Goal: Transaction & Acquisition: Purchase product/service

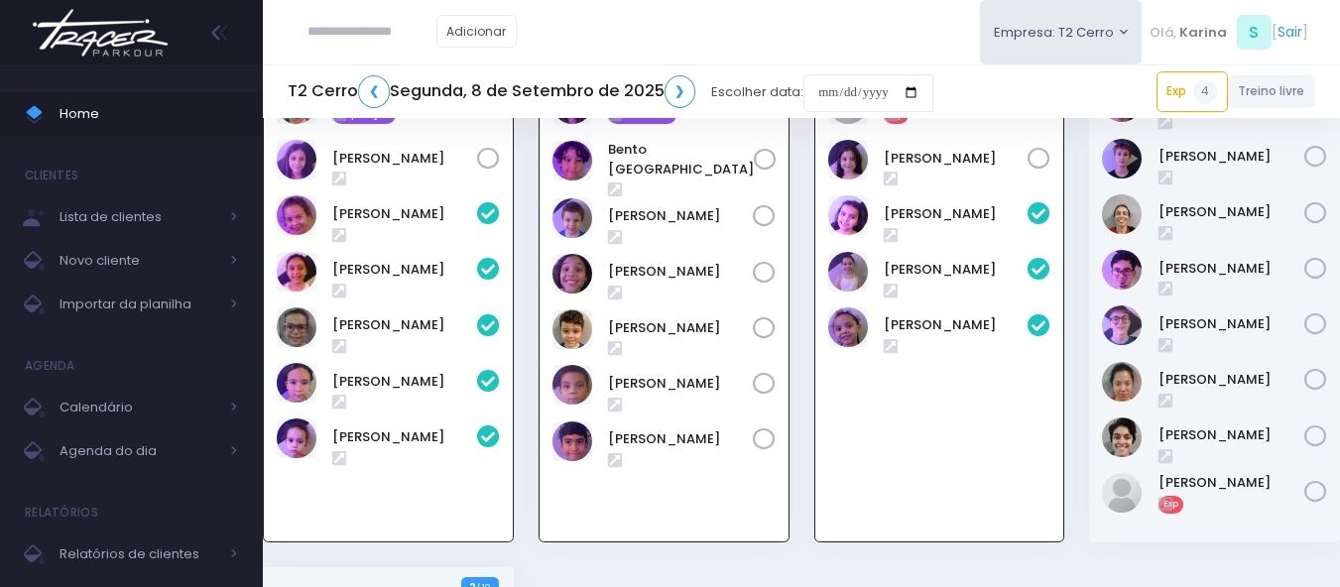
scroll to position [2179, 0]
click at [119, 28] on img at bounding box center [100, 32] width 151 height 69
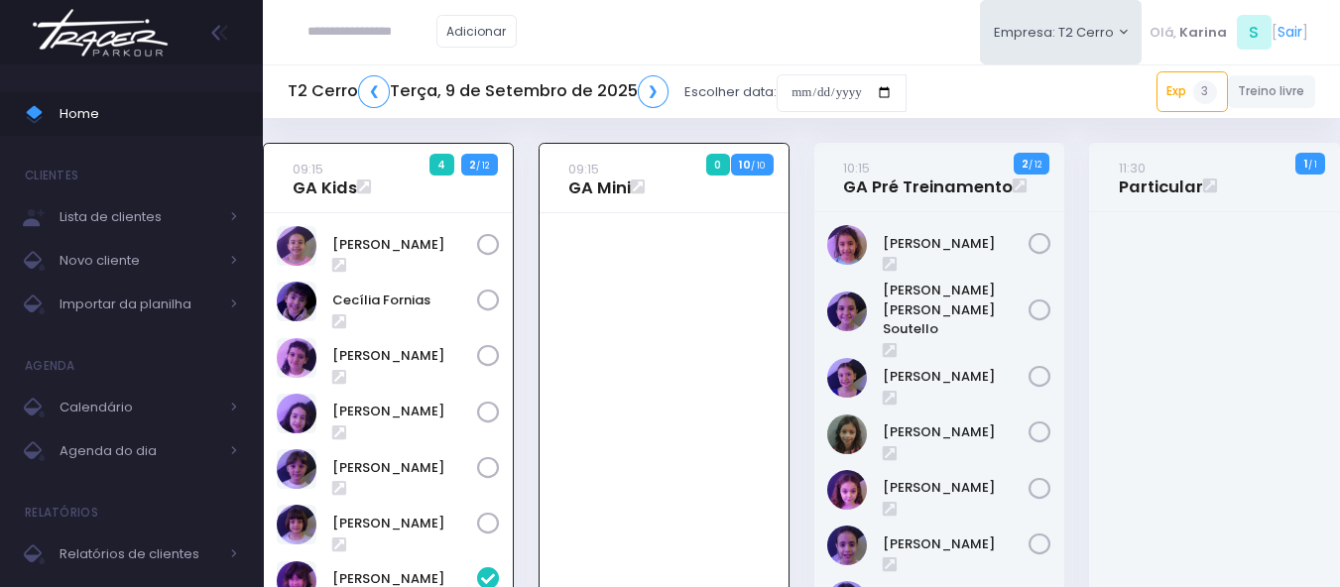
click at [636, 33] on div "Adicionar Empresa: T2 Cerro T1 Faria T2 Cerro T3 Santana T4 Pompeia" at bounding box center [801, 32] width 1077 height 64
click at [825, 102] on input "date" at bounding box center [842, 93] width 130 height 38
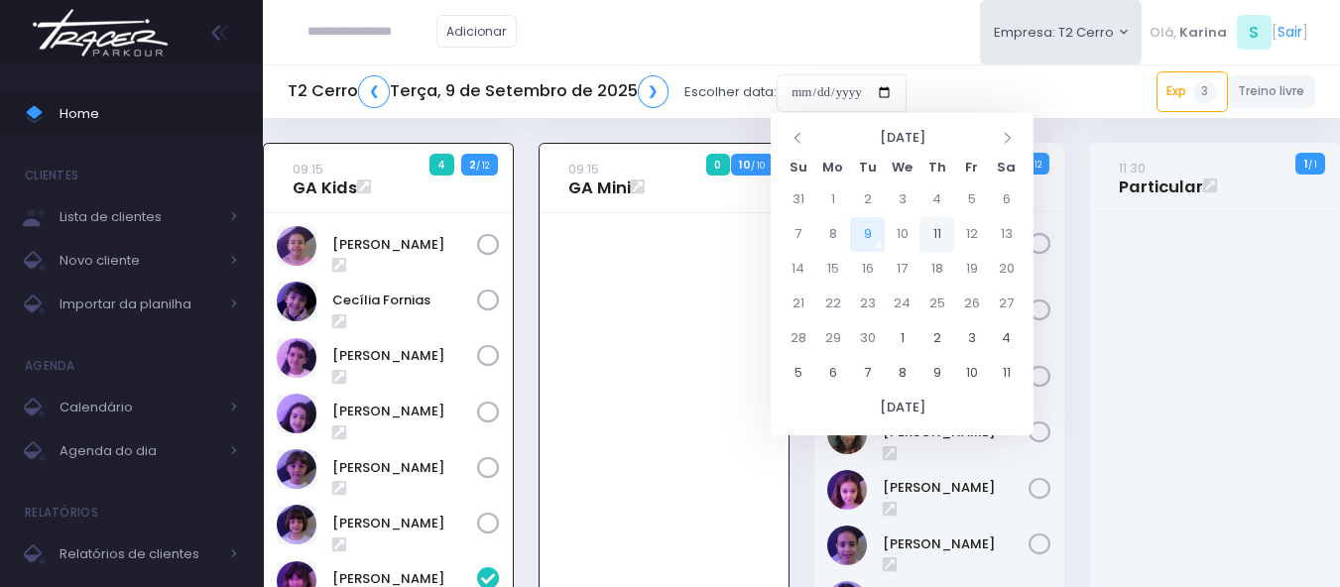
click at [929, 229] on td "11" at bounding box center [937, 234] width 35 height 35
type input "**********"
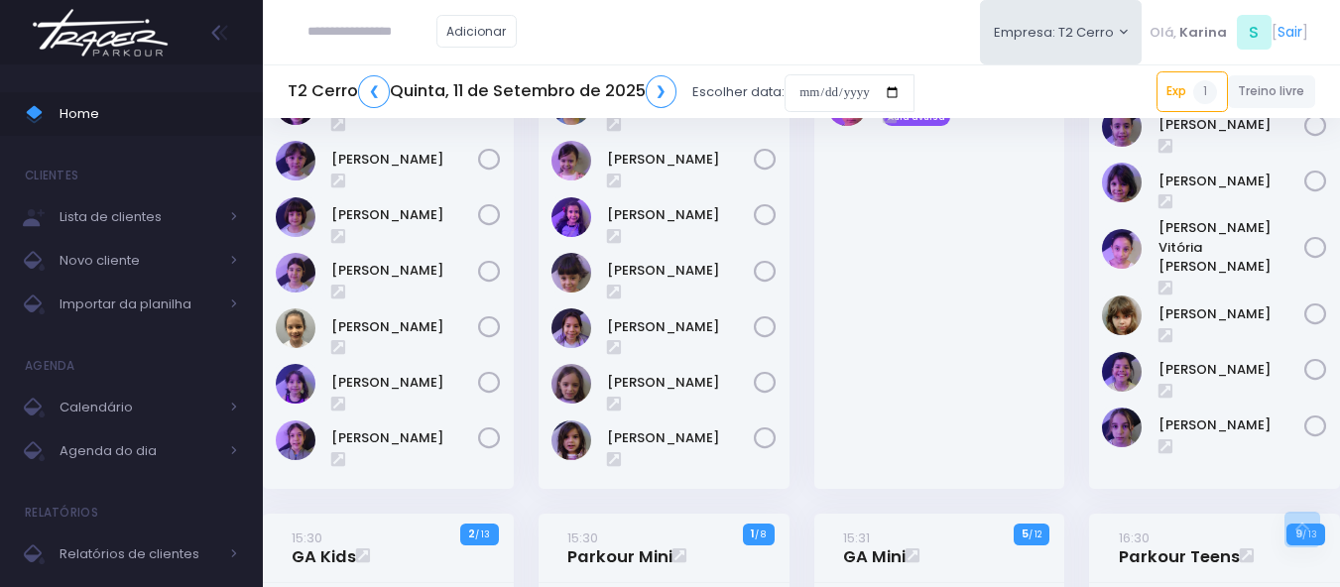
scroll to position [397, 0]
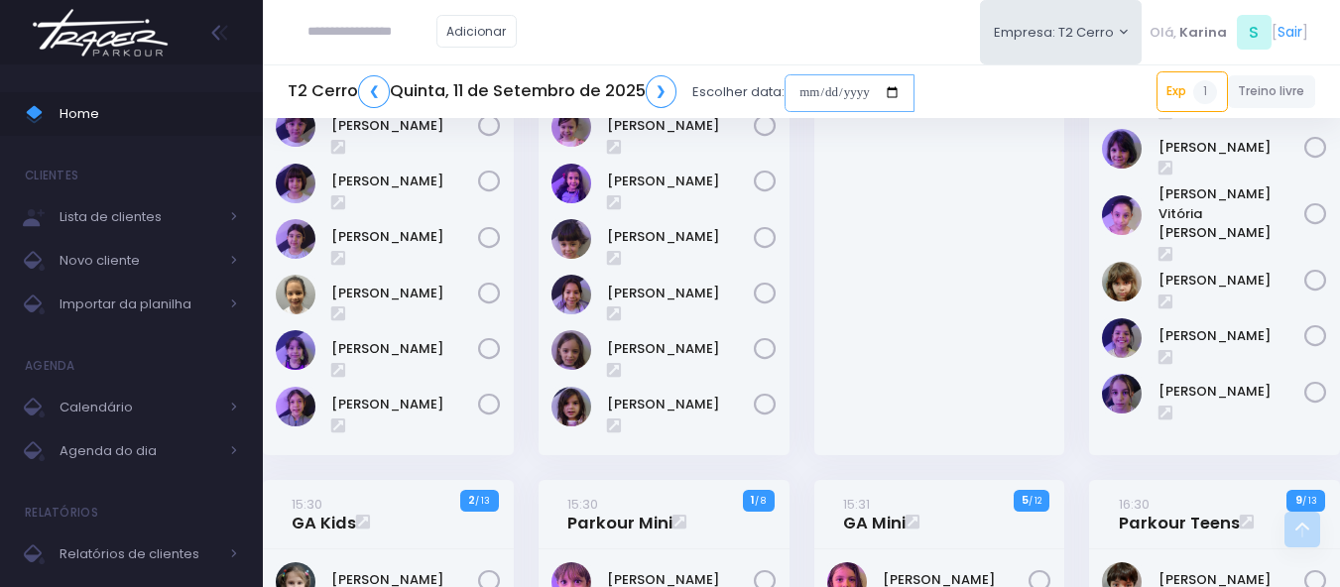
click at [864, 102] on input "date" at bounding box center [850, 93] width 130 height 38
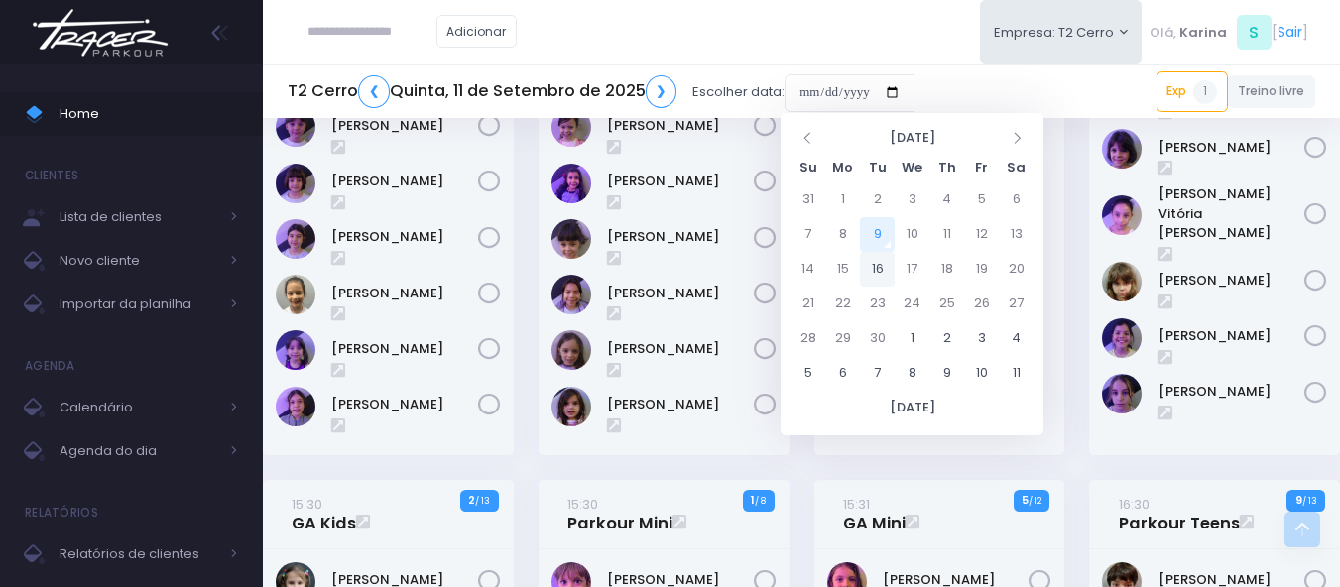
click at [877, 265] on td "16" at bounding box center [877, 269] width 35 height 35
type input "**********"
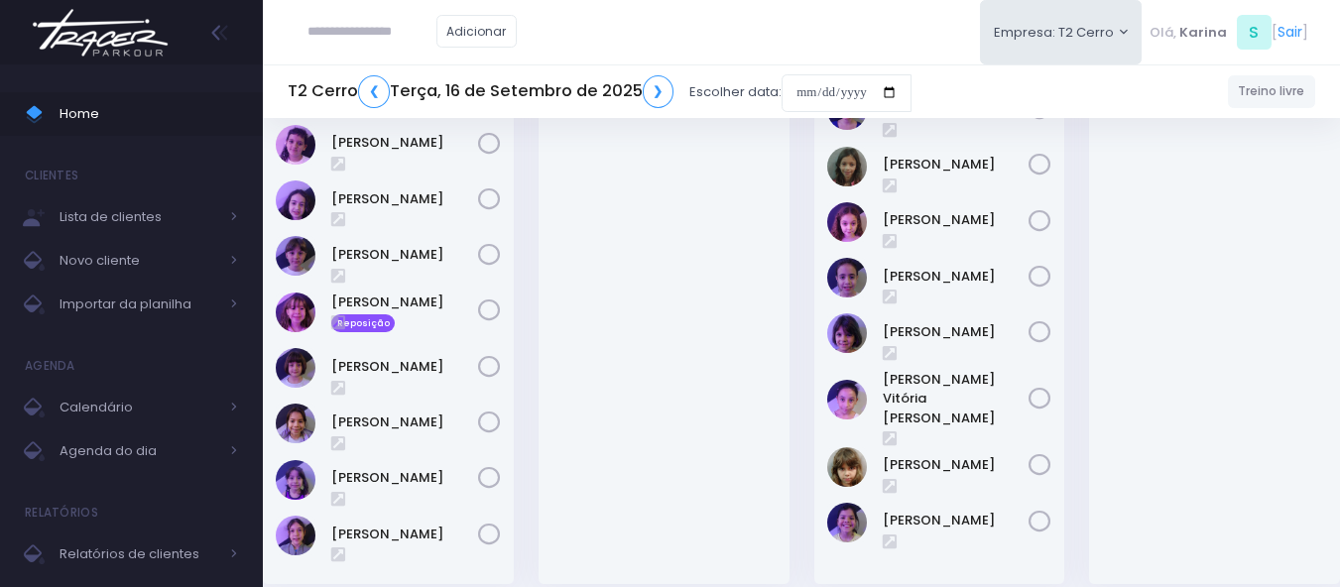
scroll to position [298, 0]
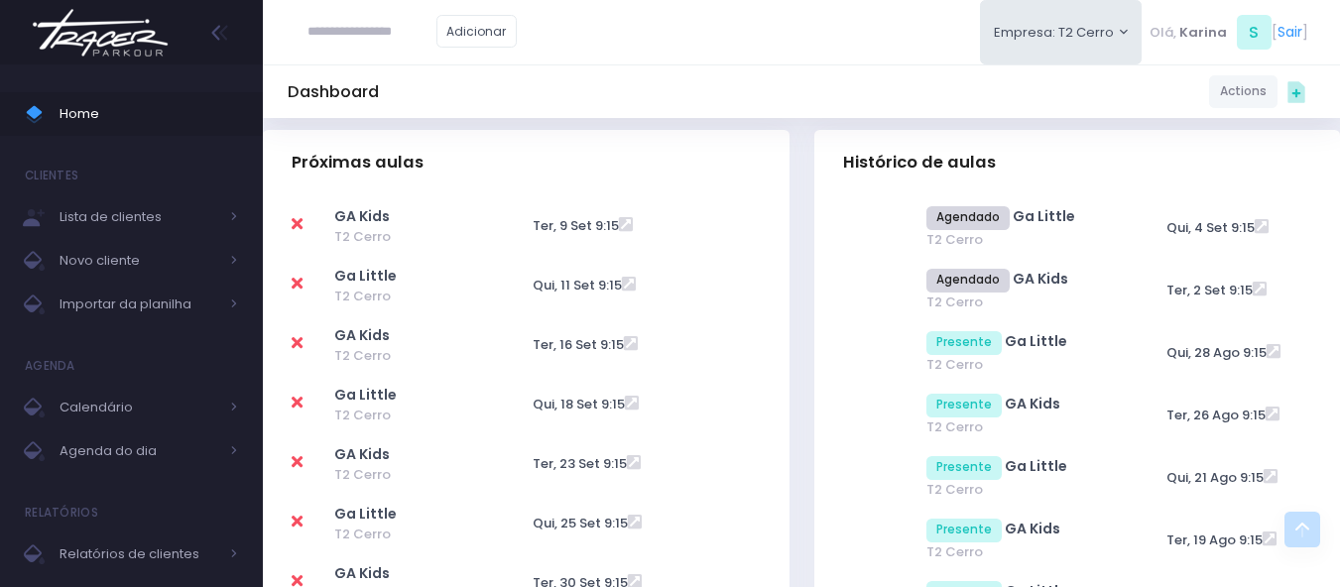
scroll to position [694, 0]
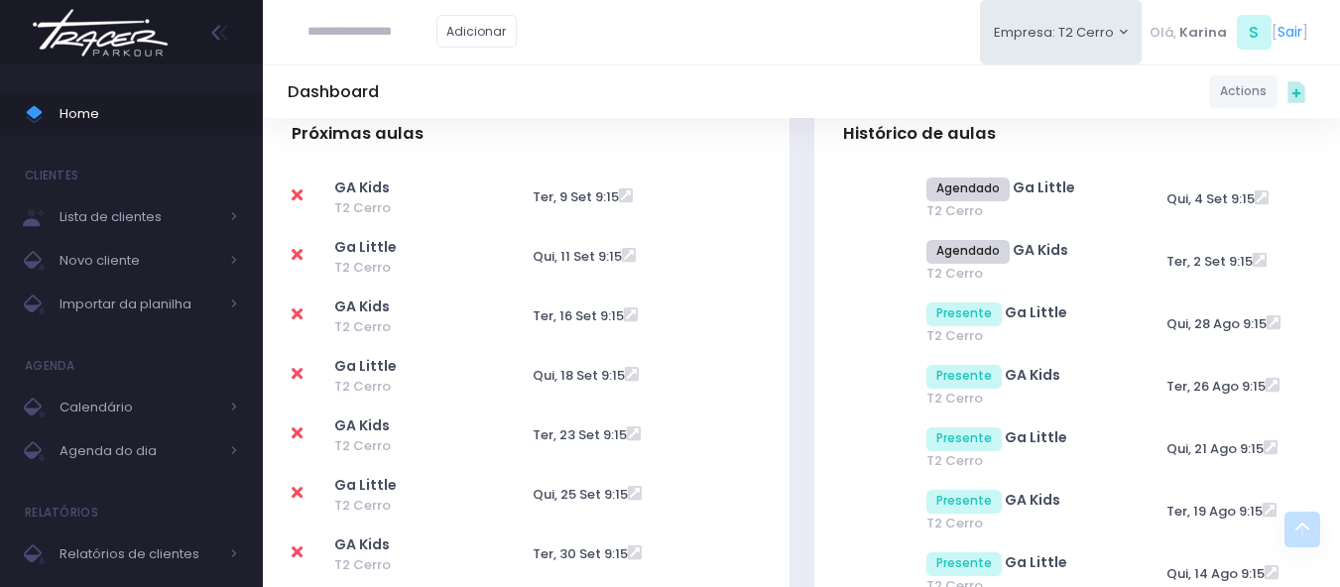
click at [296, 308] on icon at bounding box center [297, 315] width 11 height 16
type input "**********"
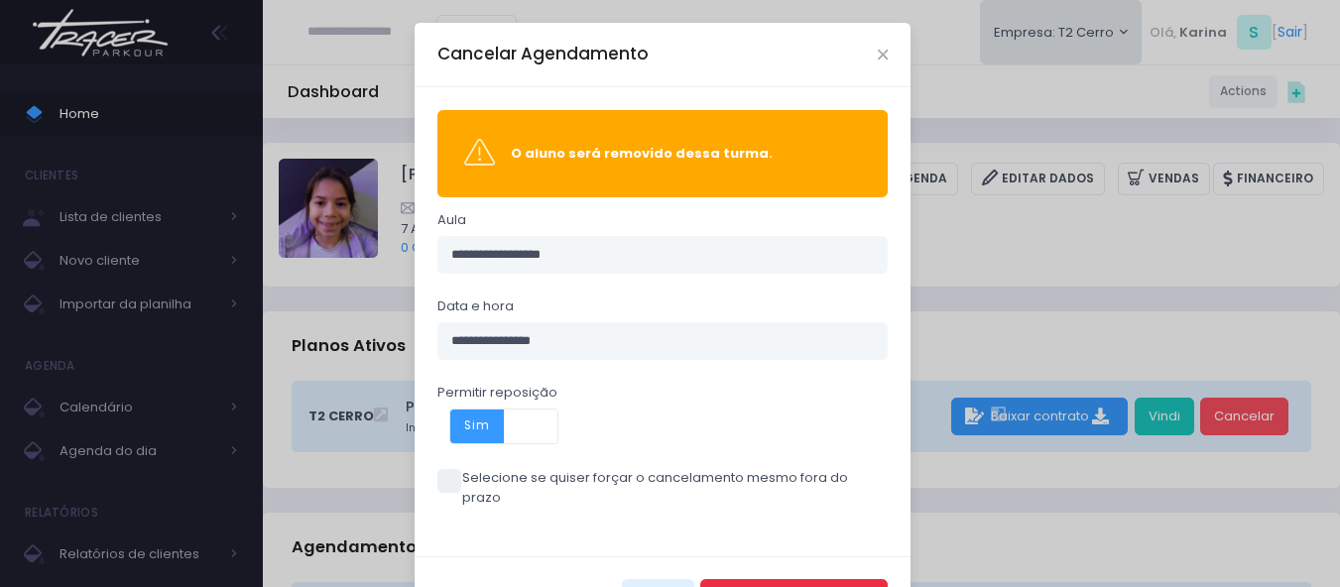
click at [810, 579] on button "Cancelar Agendamento" at bounding box center [793, 598] width 187 height 38
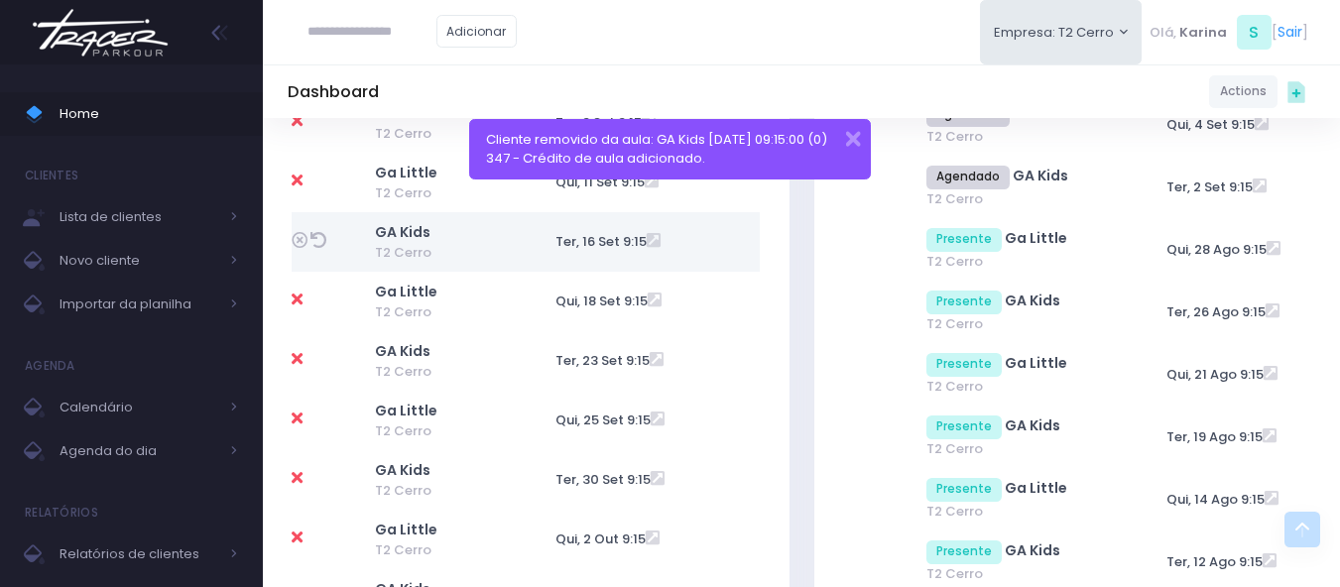
scroll to position [794, 0]
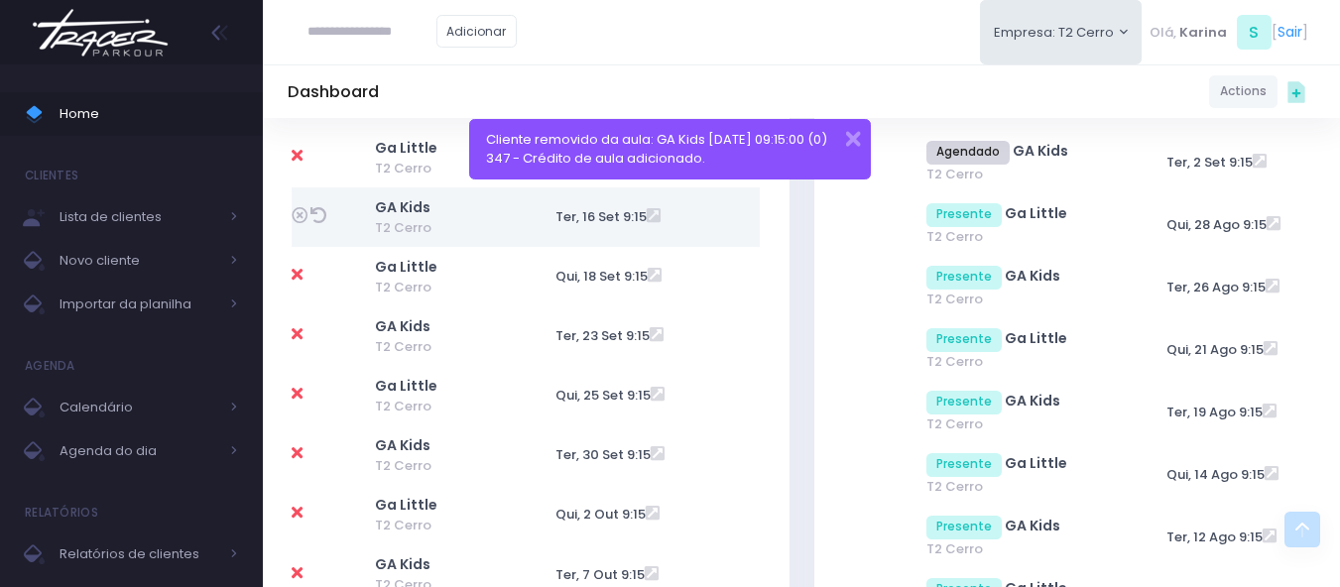
click at [301, 269] on icon at bounding box center [297, 275] width 11 height 16
type input "**********"
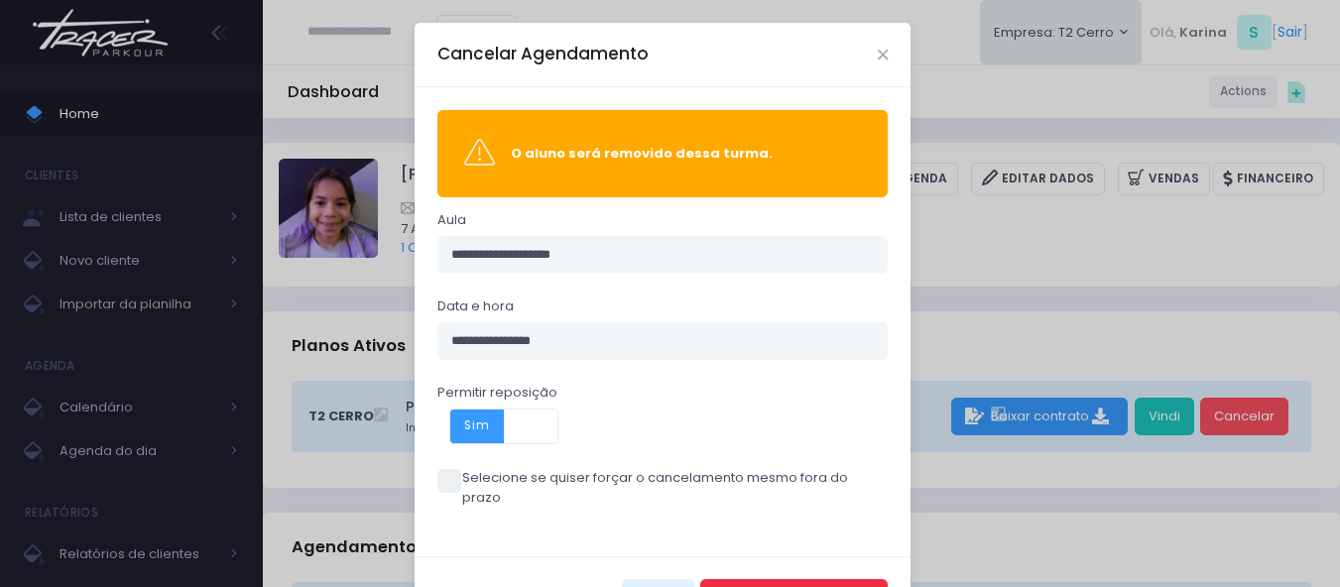
click at [796, 579] on button "Cancelar Agendamento" at bounding box center [793, 598] width 187 height 38
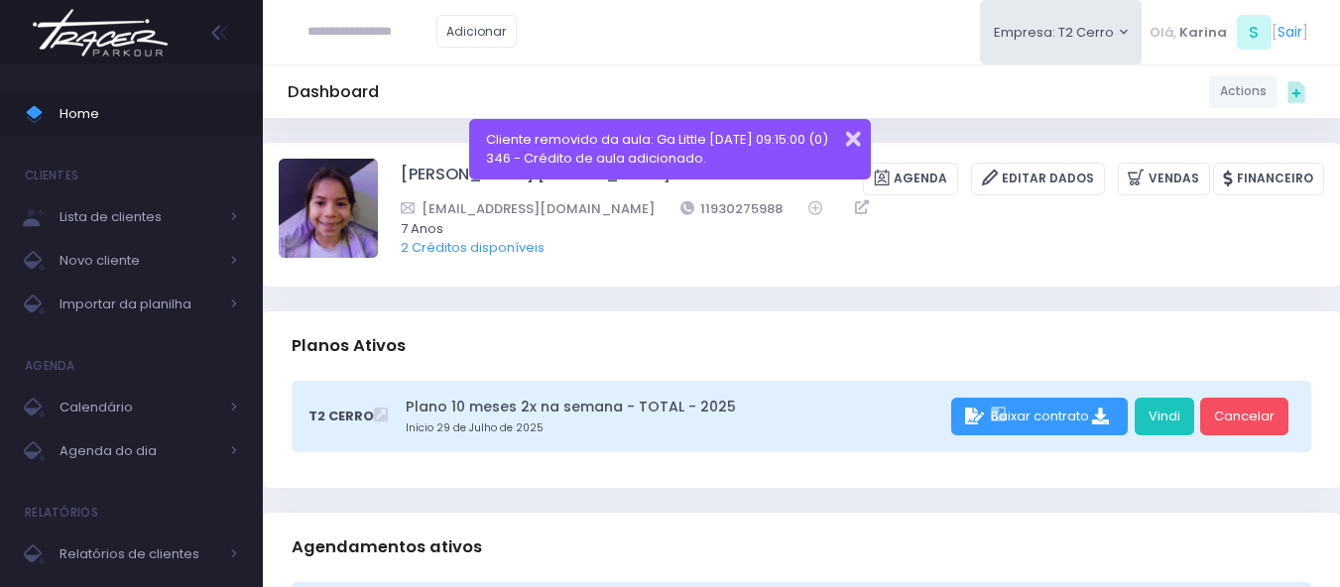
click at [856, 135] on button "button" at bounding box center [840, 136] width 40 height 23
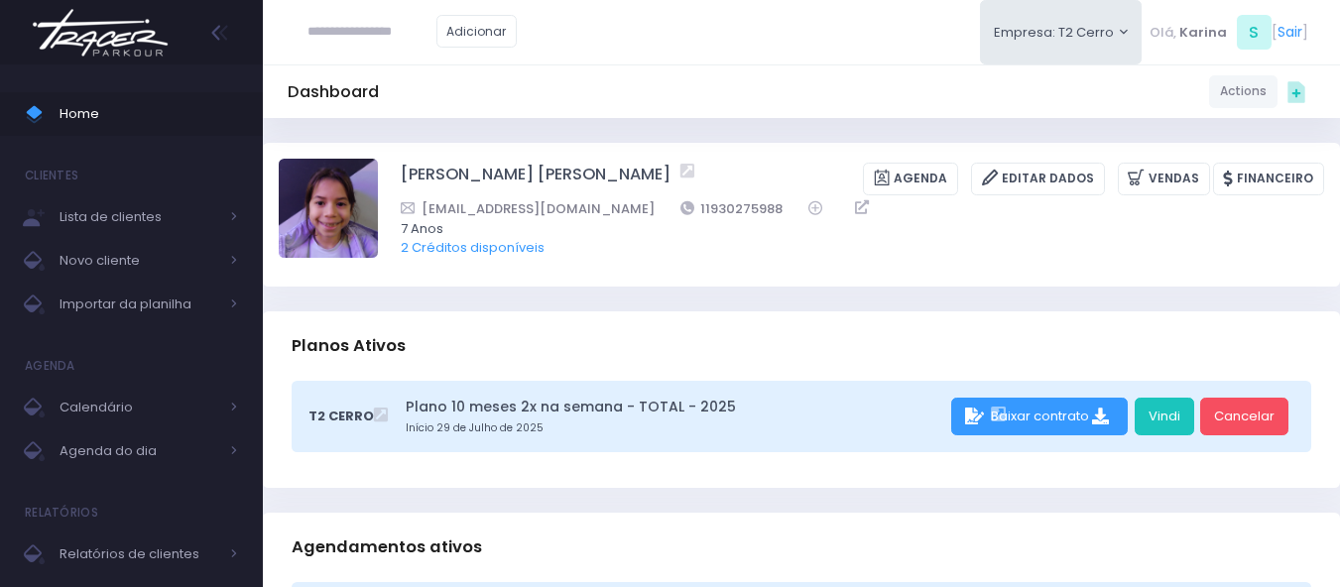
click at [645, 80] on div "Dashboard Actions Choose Label: Customer Partner Suplier Member Staff Add new" at bounding box center [801, 91] width 1077 height 38
click at [651, 79] on div "Dashboard Actions Choose Label: Customer Partner Suplier Member Staff Add new" at bounding box center [801, 91] width 1077 height 38
click at [639, 72] on div "Dashboard Actions Choose Label: Customer Partner Suplier Member Staff Add new" at bounding box center [801, 91] width 1077 height 38
drag, startPoint x: 748, startPoint y: 205, endPoint x: 655, endPoint y: 213, distance: 93.6
click at [655, 213] on div "aclaragaoabreu@gmail.com 11930275988" at bounding box center [850, 208] width 898 height 21
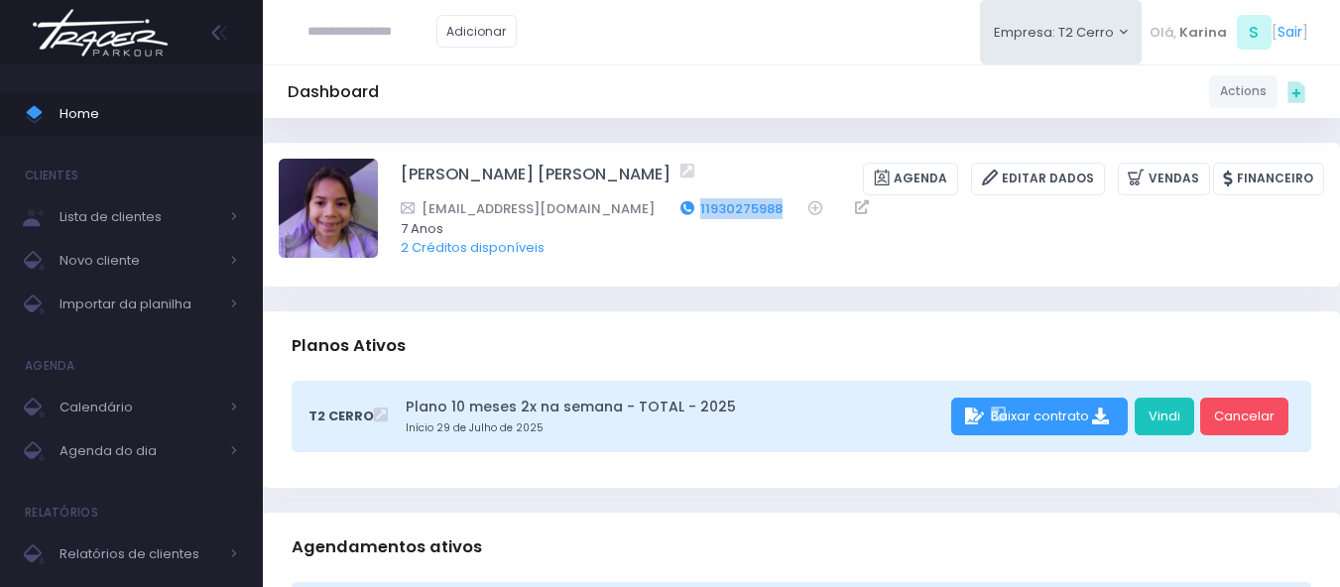
copy link "11930275988"
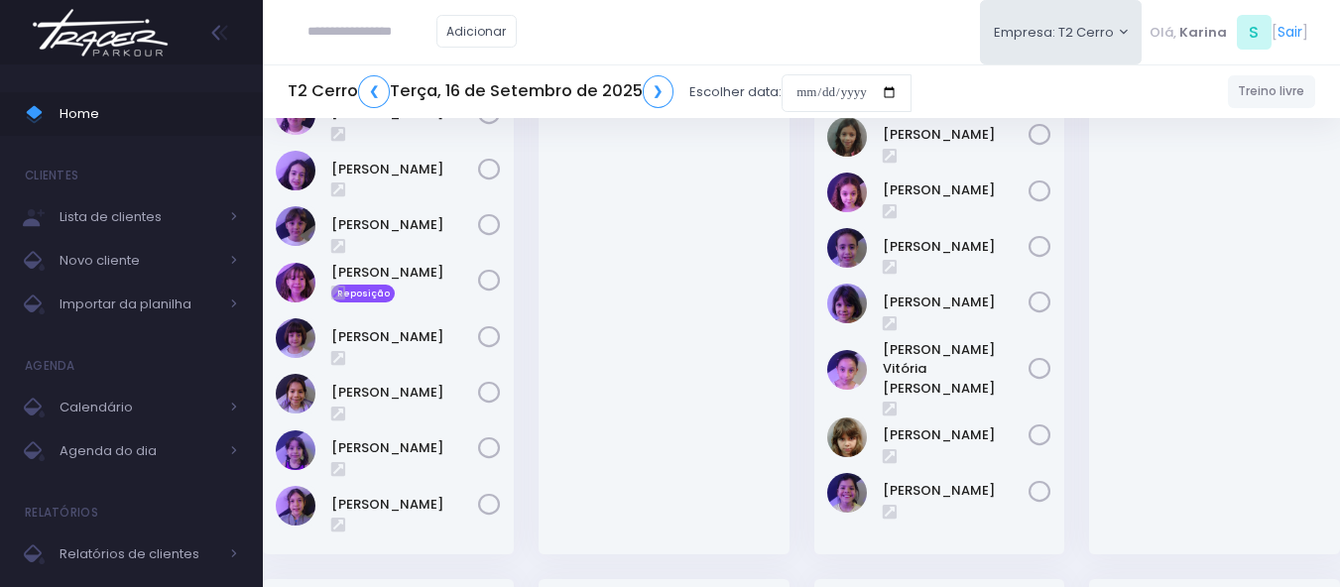
scroll to position [298, 0]
click at [122, 38] on img at bounding box center [100, 32] width 151 height 69
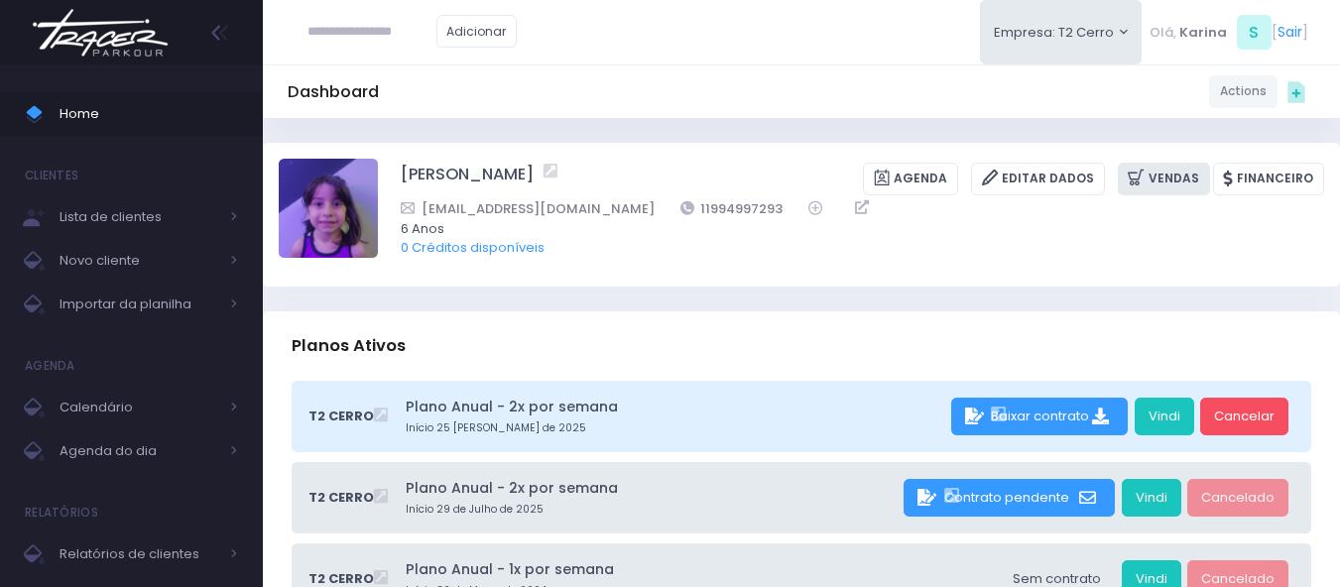
click at [1166, 177] on link "Vendas" at bounding box center [1164, 179] width 92 height 33
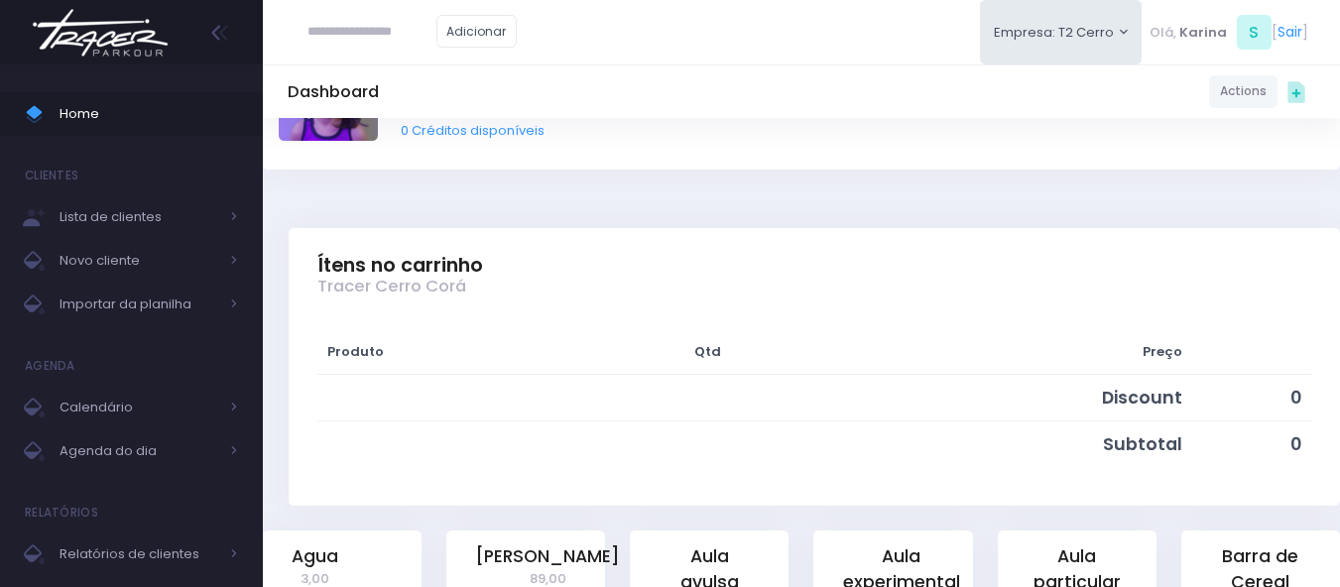
scroll to position [496, 0]
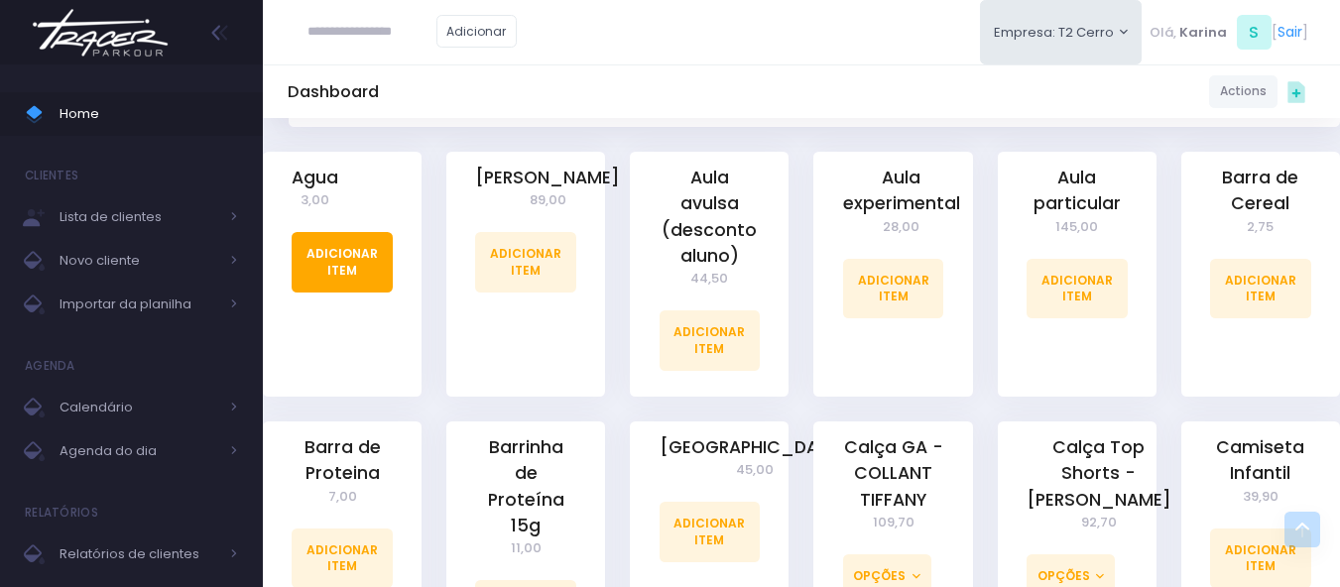
drag, startPoint x: 307, startPoint y: 246, endPoint x: 307, endPoint y: 224, distance: 21.8
click at [307, 244] on link "Adicionar Item" at bounding box center [342, 262] width 101 height 60
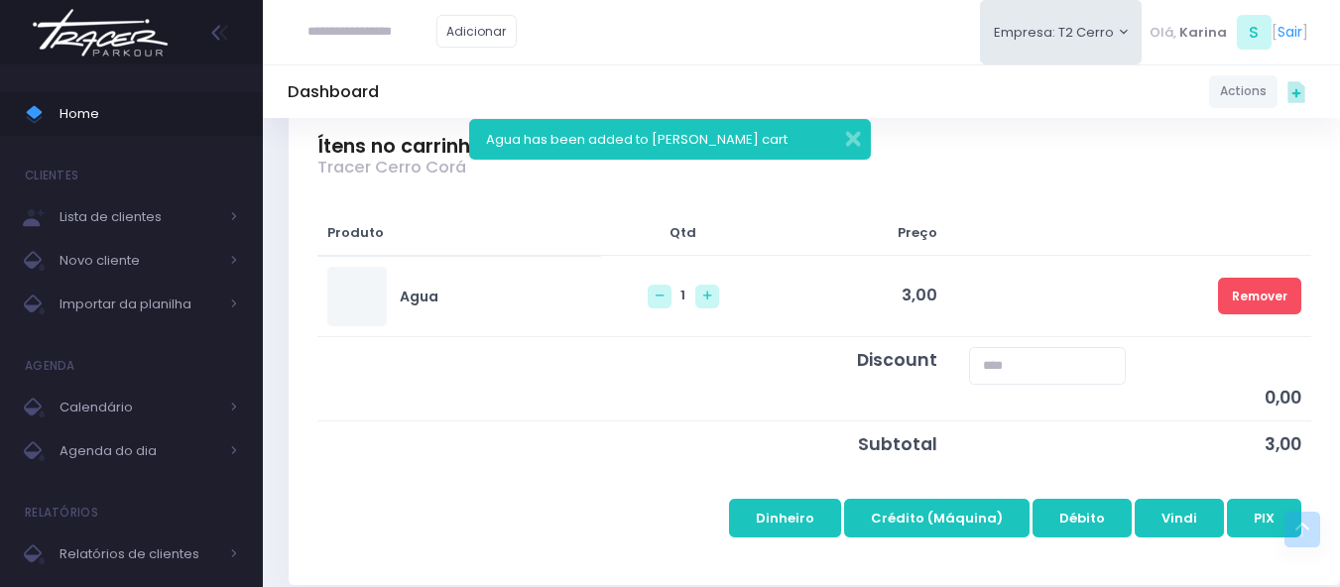
scroll to position [198, 0]
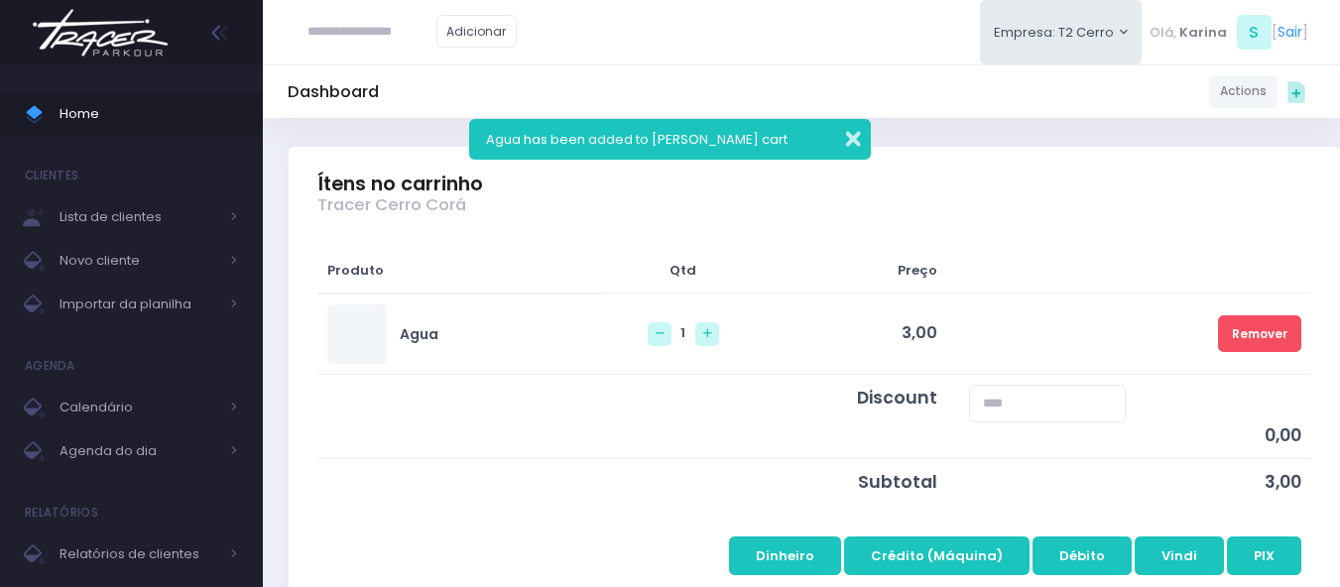
click at [856, 137] on button "button" at bounding box center [840, 136] width 40 height 23
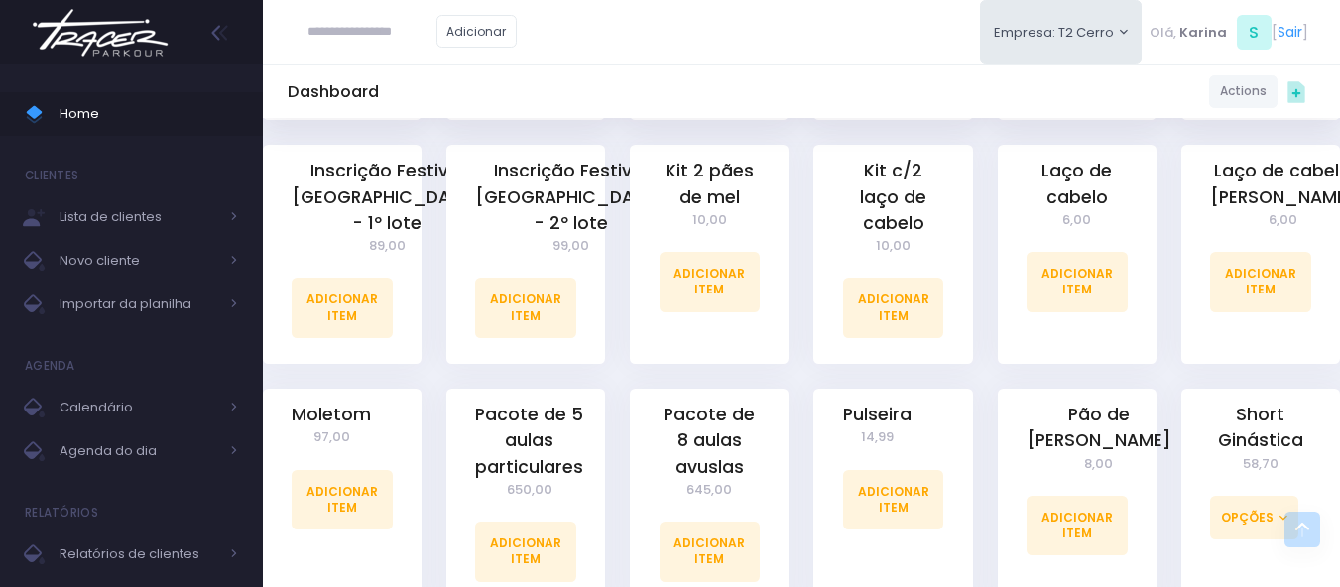
scroll to position [1785, 0]
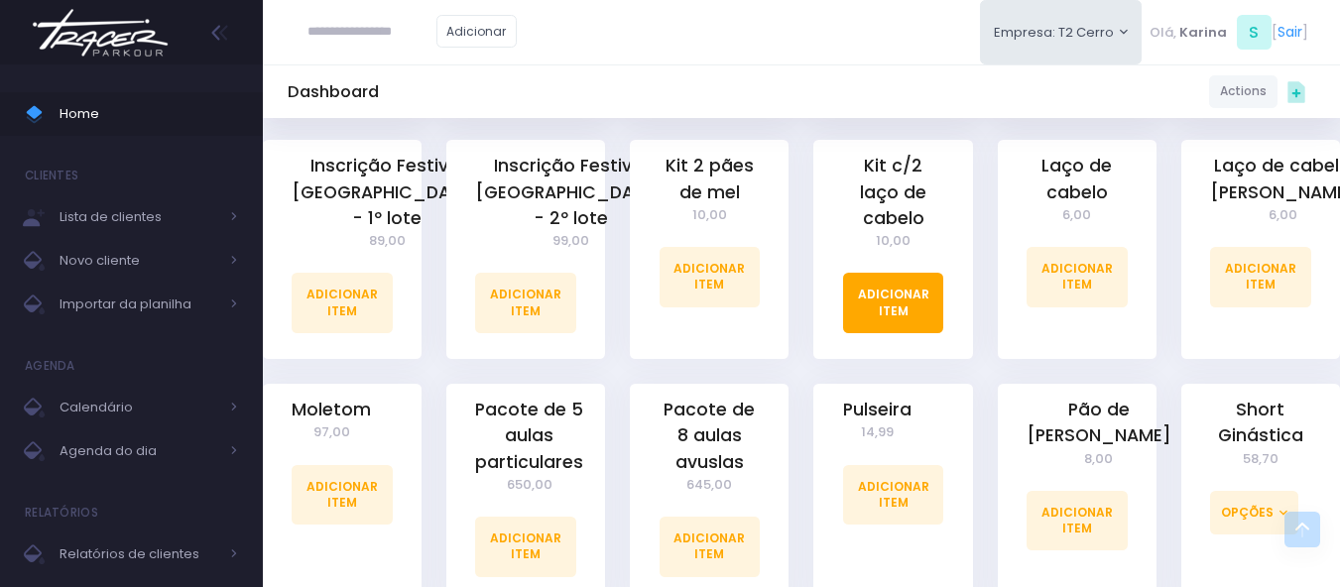
click at [900, 273] on link "Adicionar Item" at bounding box center [893, 303] width 101 height 60
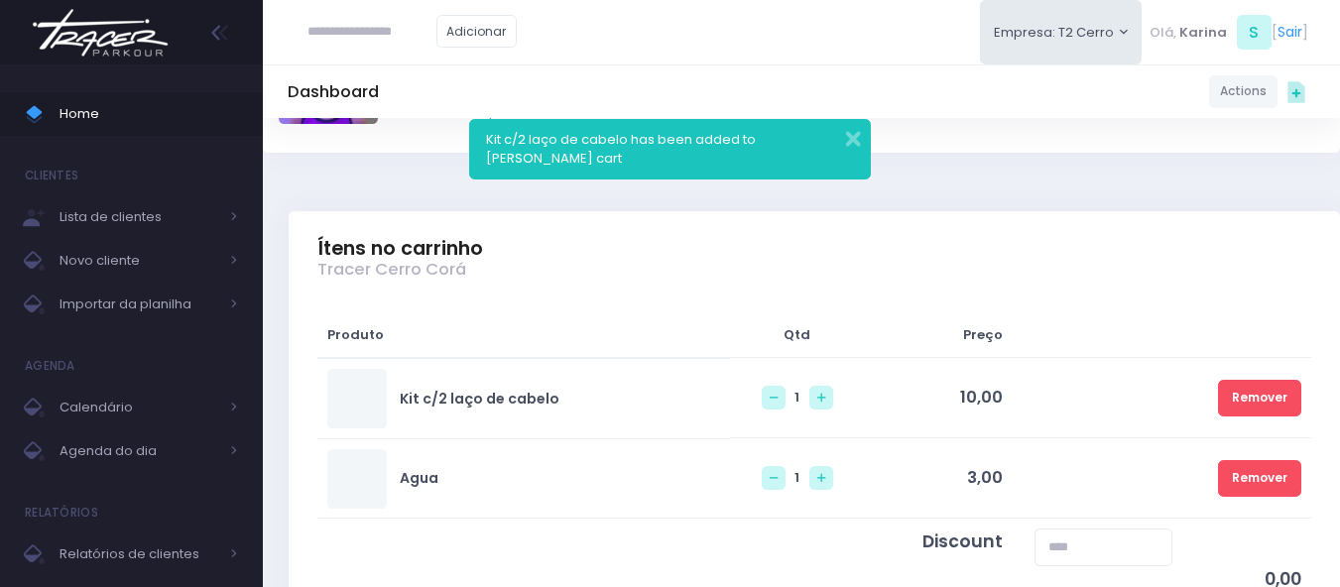
scroll to position [397, 0]
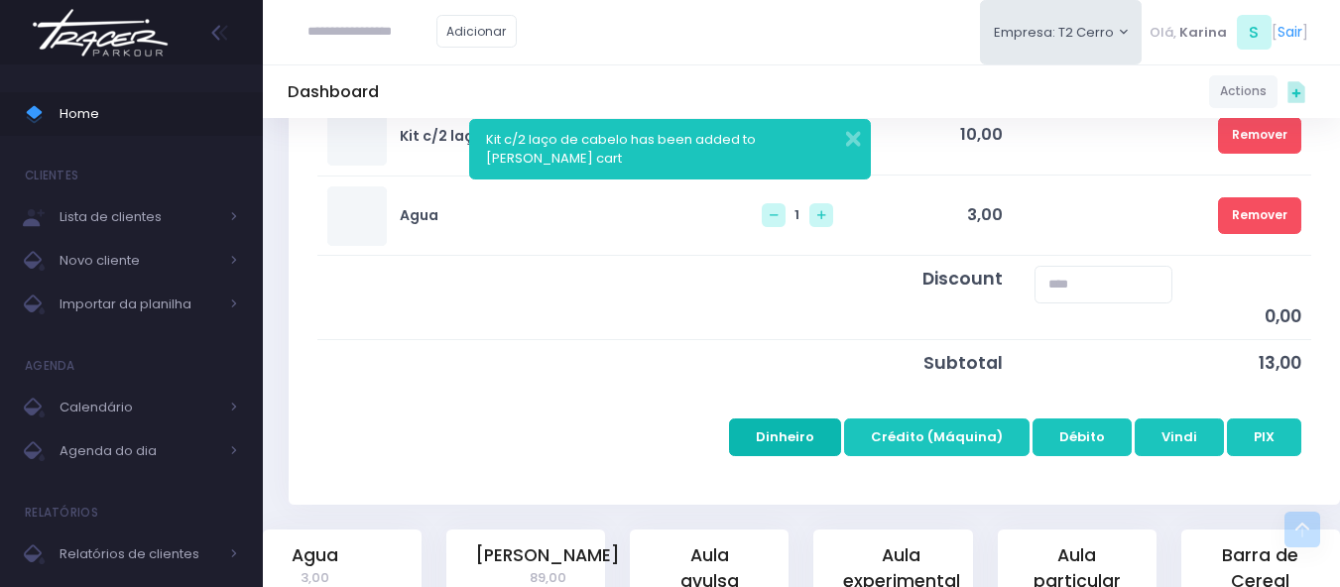
click at [804, 437] on button "Dinheiro" at bounding box center [785, 438] width 112 height 38
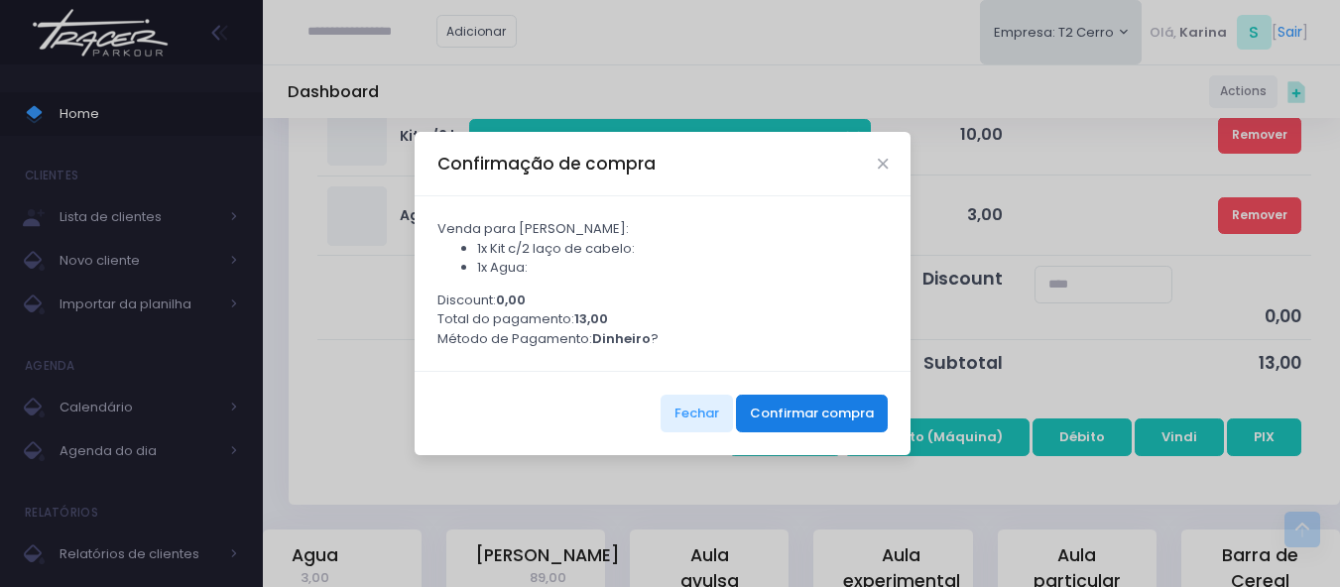
click at [812, 423] on button "Confirmar compra" at bounding box center [812, 414] width 152 height 38
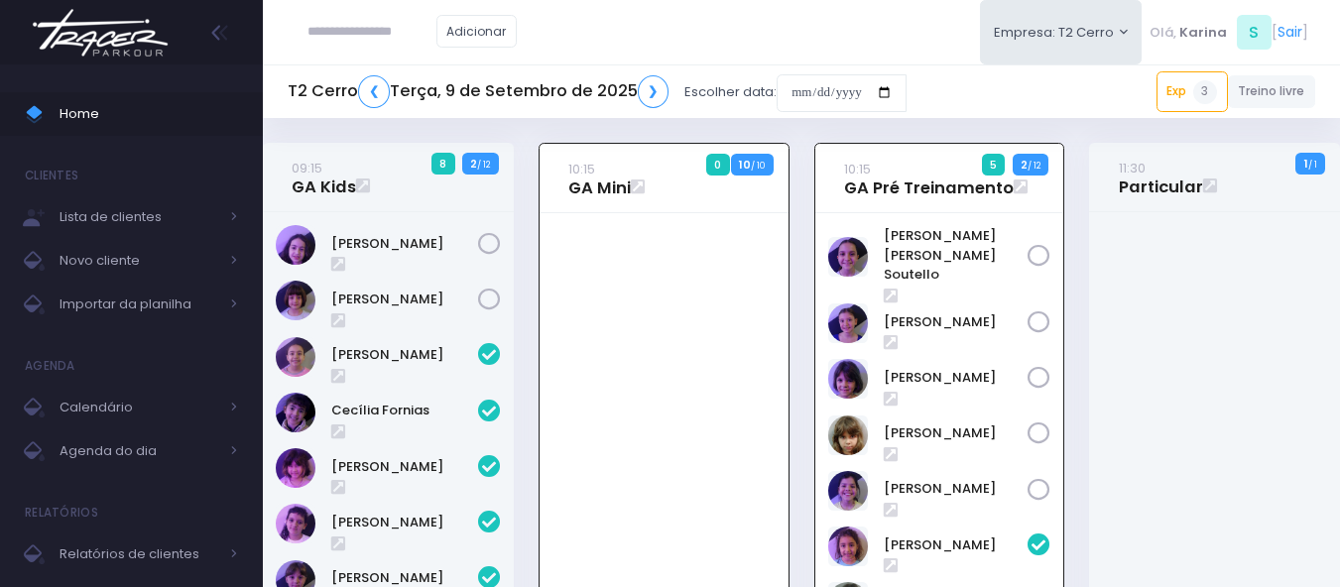
click at [104, 36] on img at bounding box center [100, 32] width 151 height 69
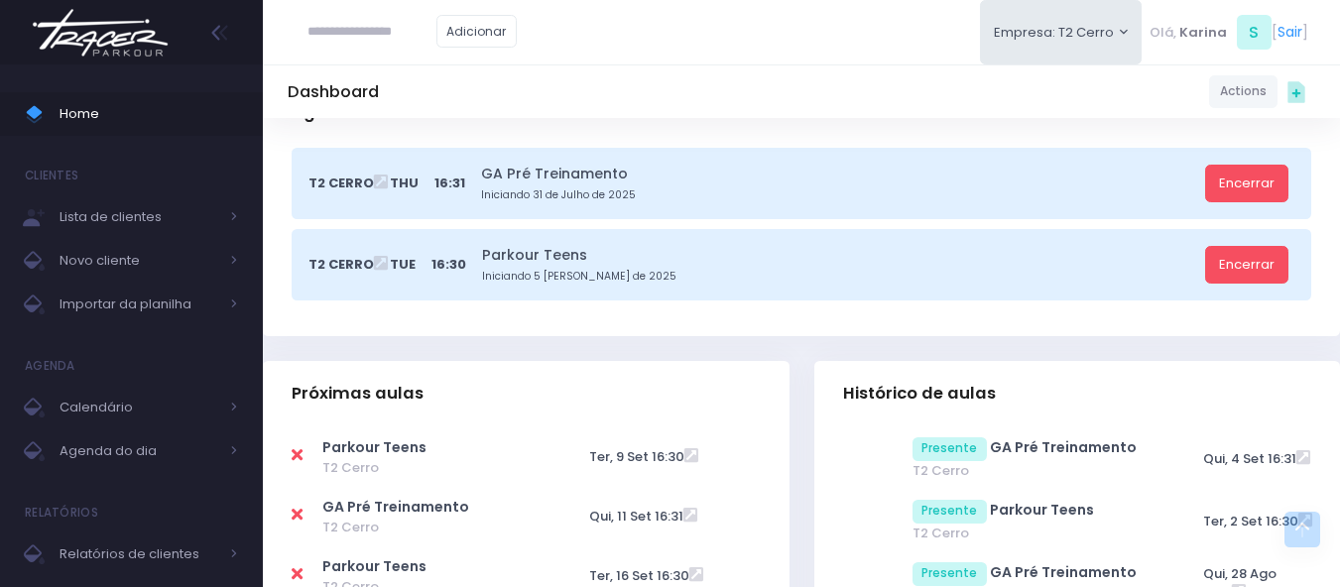
scroll to position [595, 0]
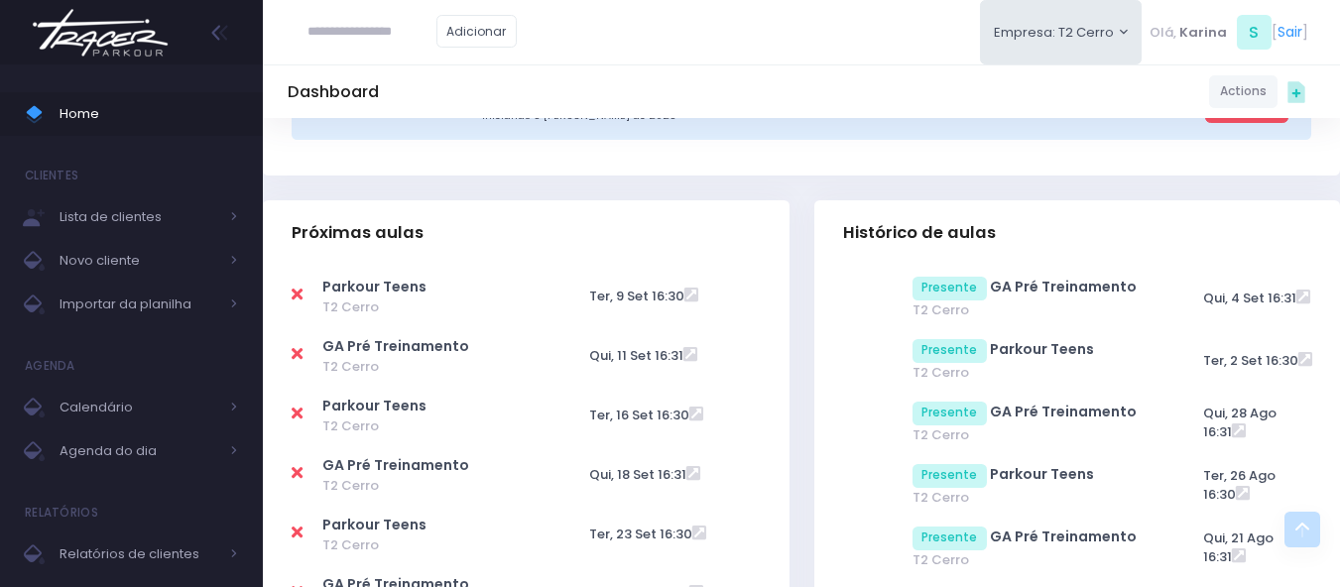
click at [296, 293] on icon at bounding box center [297, 295] width 11 height 16
type input "**********"
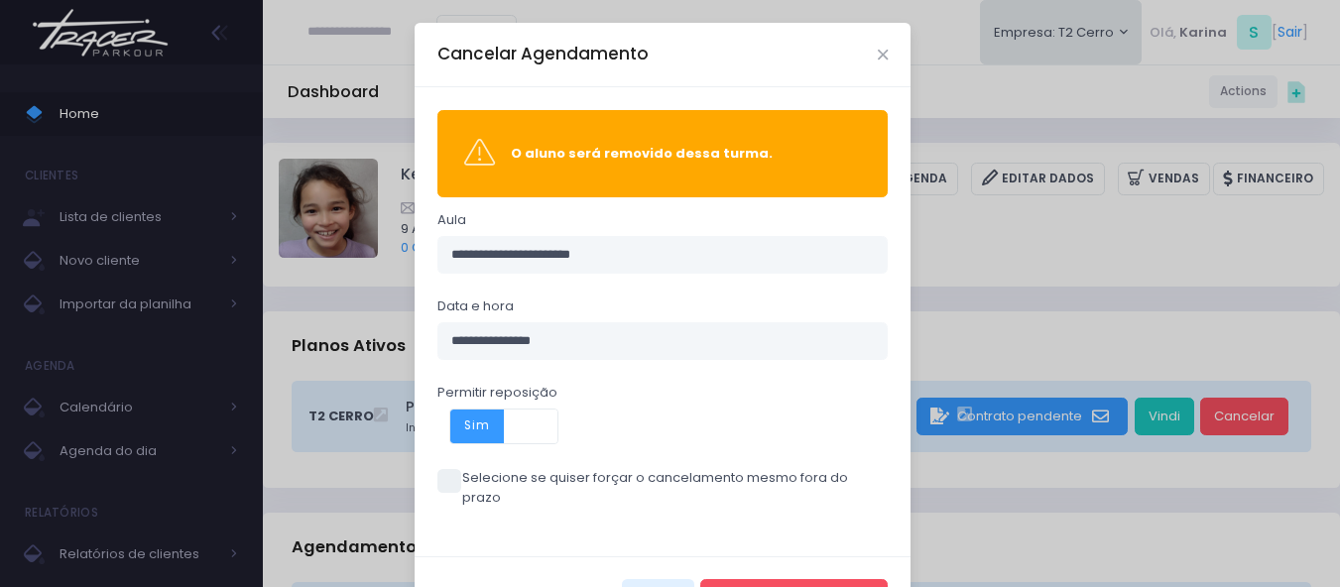
click at [437, 477] on span at bounding box center [449, 481] width 24 height 24
click at [797, 579] on button "Cancelar Agendamento" at bounding box center [793, 598] width 187 height 38
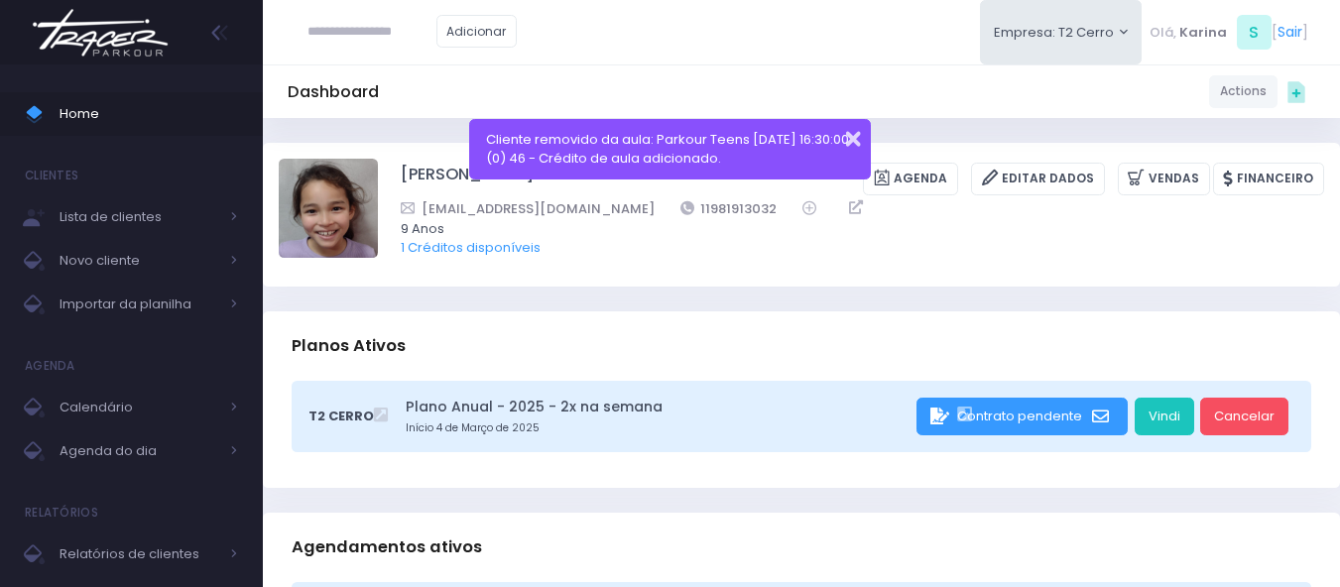
click at [849, 138] on button "button" at bounding box center [840, 136] width 40 height 23
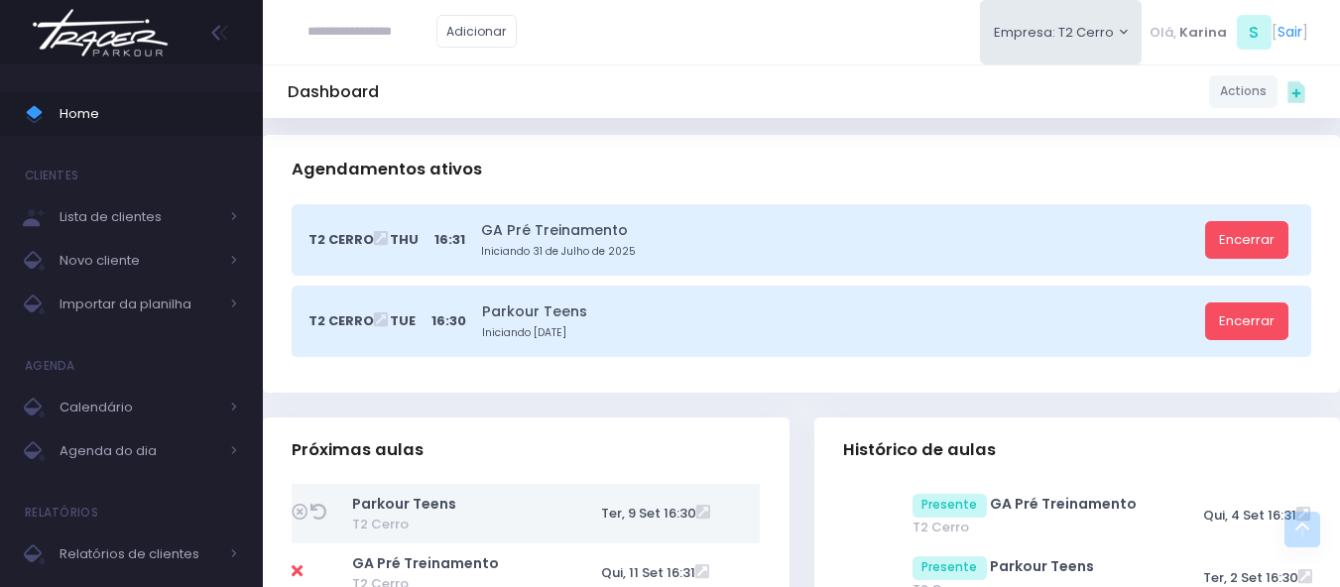
scroll to position [198, 0]
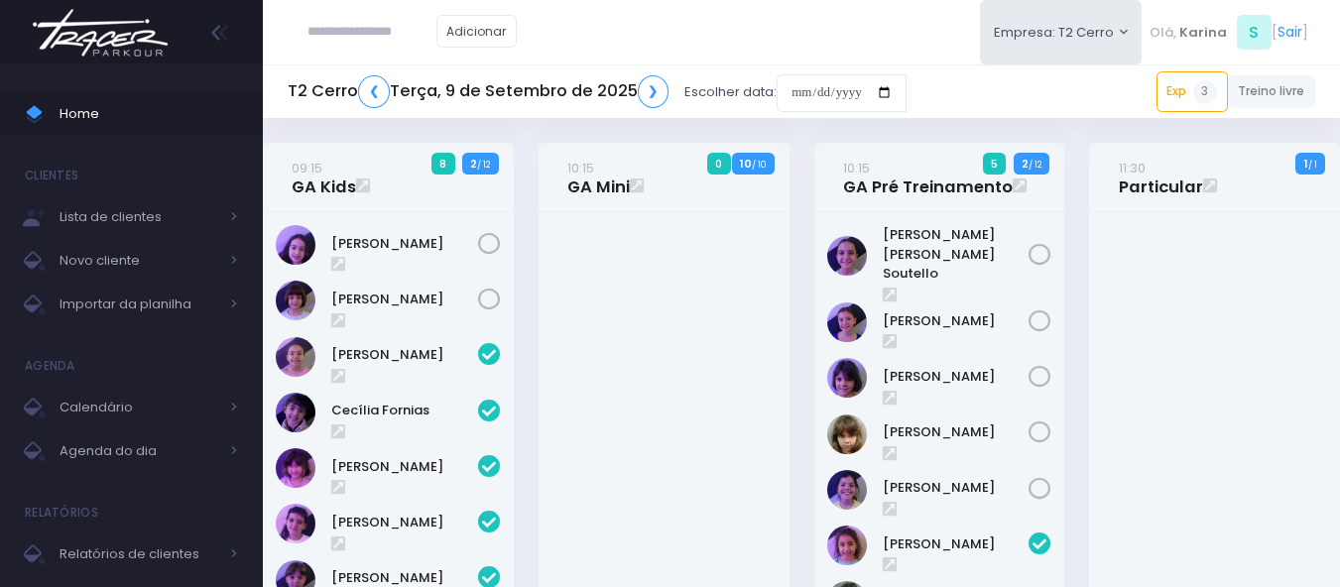
scroll to position [673, 0]
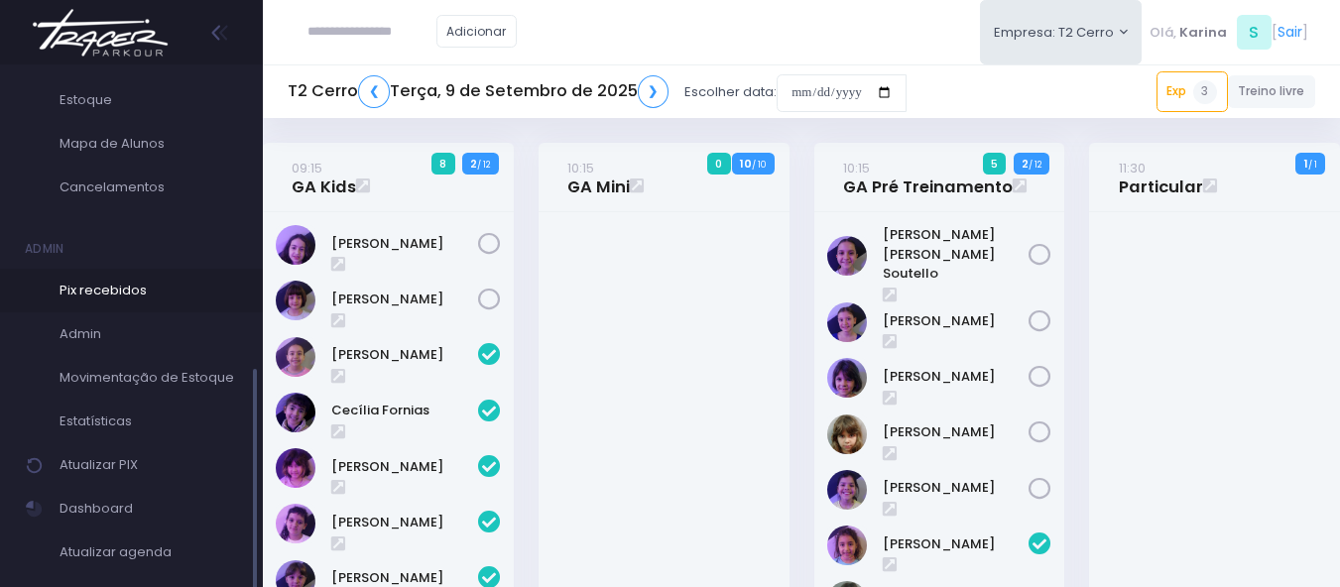
click at [138, 294] on span "Pix recebidos" at bounding box center [149, 291] width 179 height 26
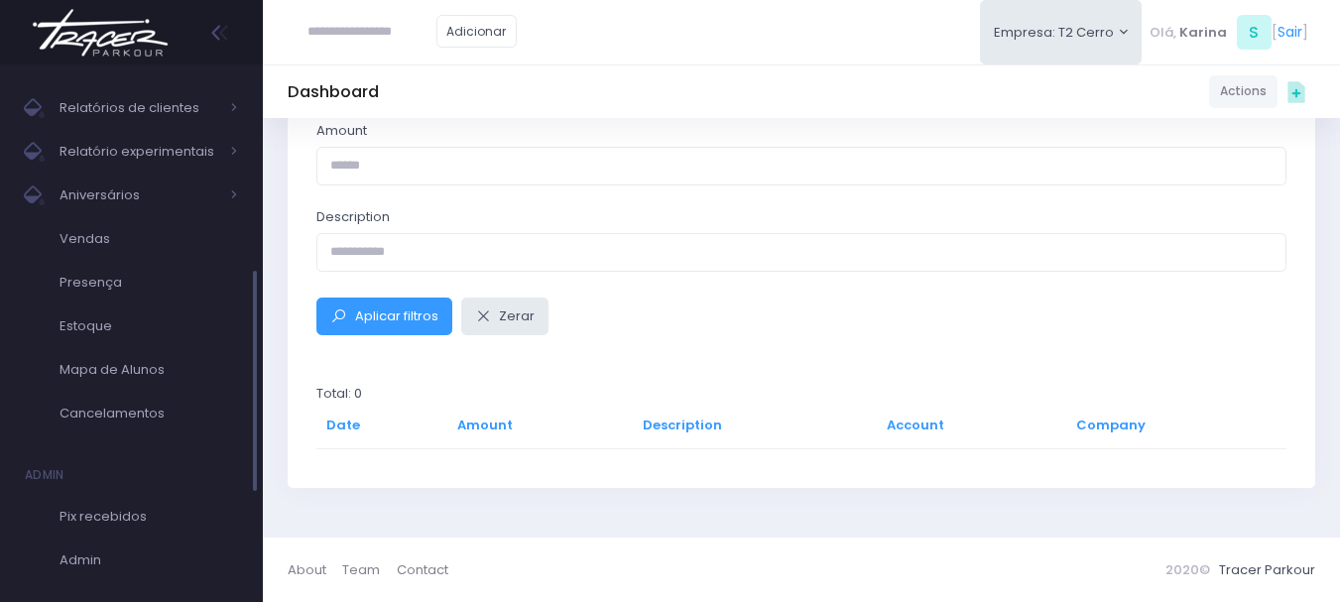
scroll to position [673, 0]
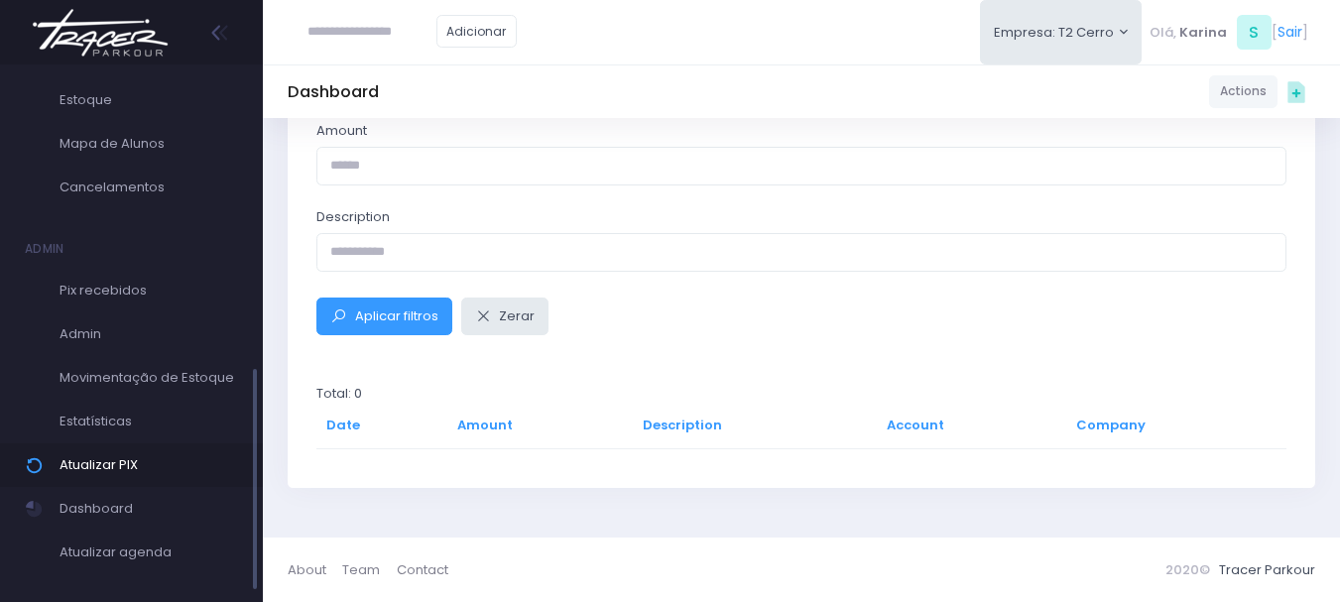
click at [115, 461] on span "Atualizar PIX" at bounding box center [149, 465] width 179 height 26
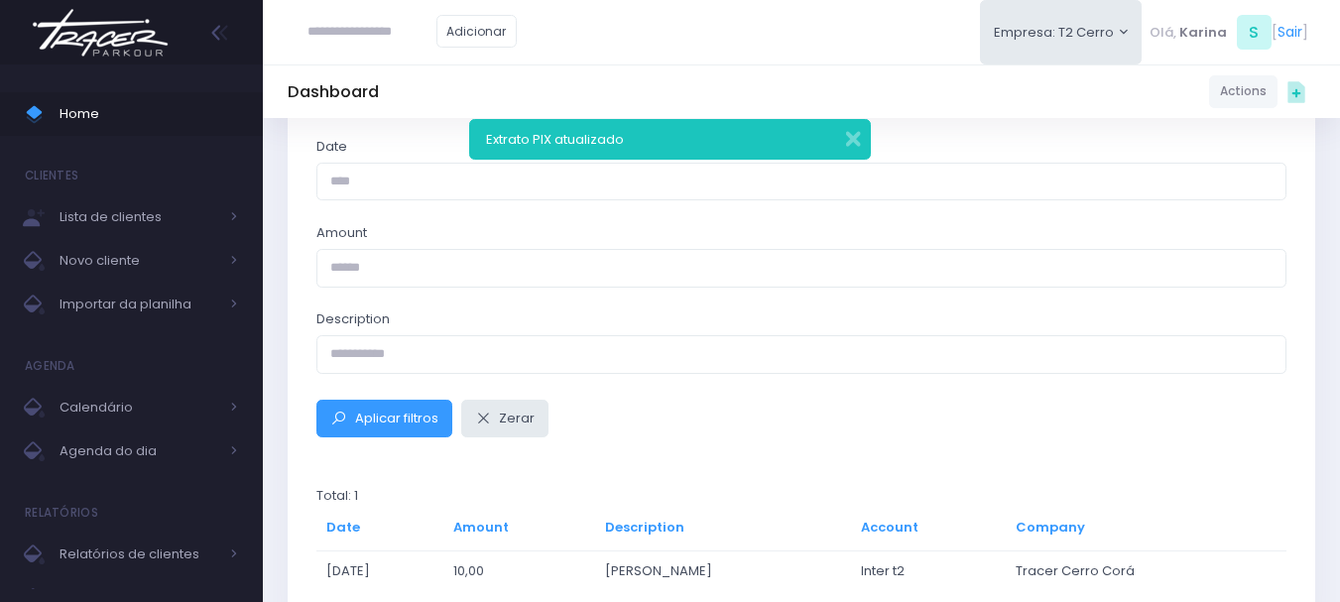
scroll to position [267, 0]
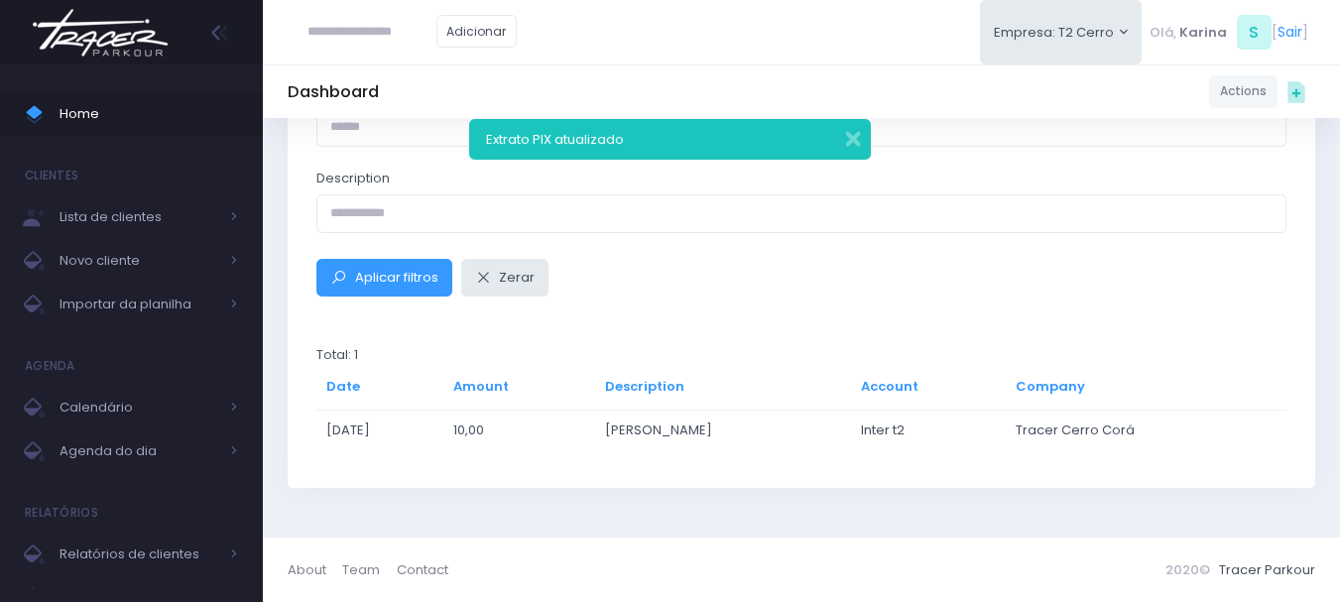
drag, startPoint x: 570, startPoint y: 423, endPoint x: 822, endPoint y: 441, distance: 252.7
click at [822, 441] on tr "09/09/2025 10,00 MARCIA ROBERTA ALVES DOS SANTOS Inter t2 Tracer Cerro Corá" at bounding box center [801, 430] width 970 height 40
click at [842, 440] on td "MARCIA ROBERTA ALVES DOS SANTOS" at bounding box center [723, 430] width 256 height 40
click at [854, 146] on button "button" at bounding box center [840, 136] width 40 height 23
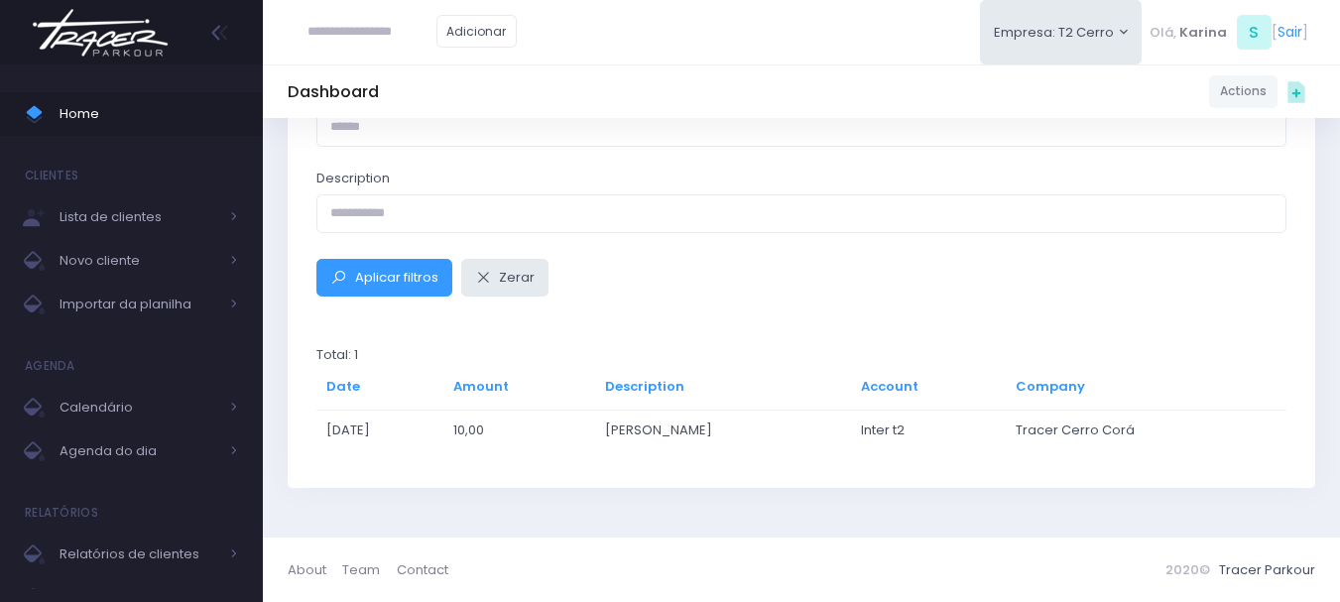
click at [107, 41] on img at bounding box center [100, 32] width 151 height 69
